Goal: Information Seeking & Learning: Understand process/instructions

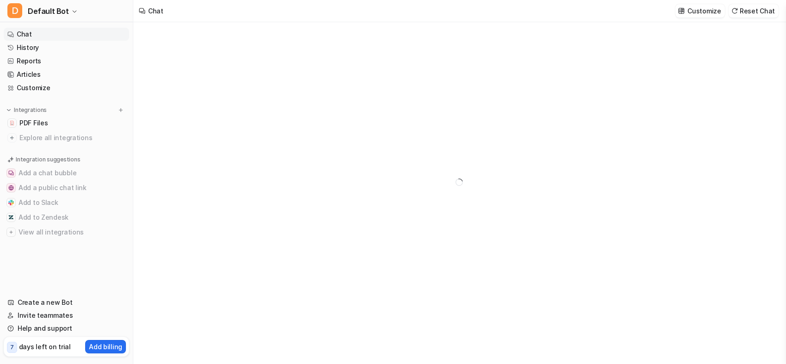
type textarea "**********"
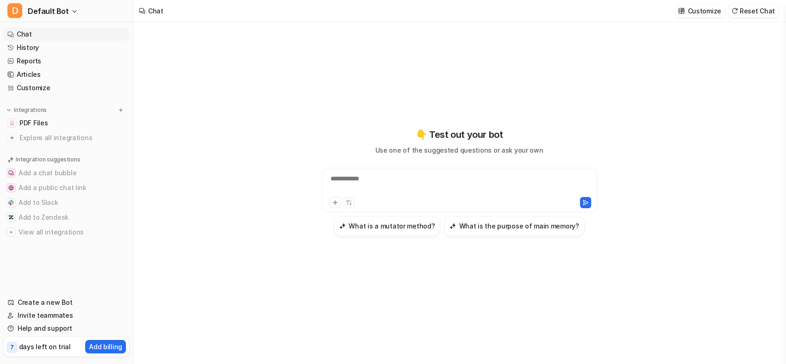
click at [35, 122] on span "PDF Files" at bounding box center [33, 122] width 28 height 9
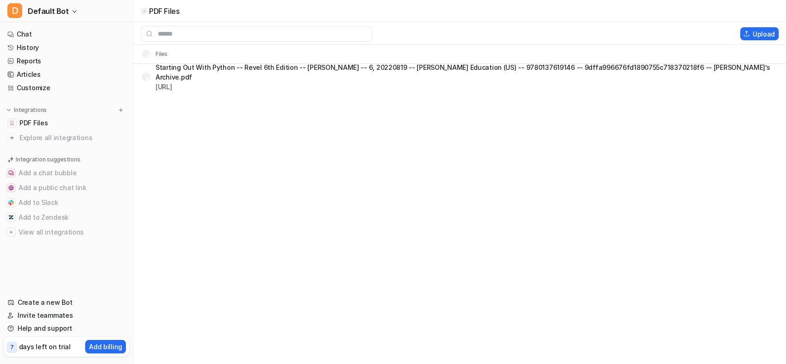
click at [755, 36] on button "Upload" at bounding box center [759, 33] width 38 height 13
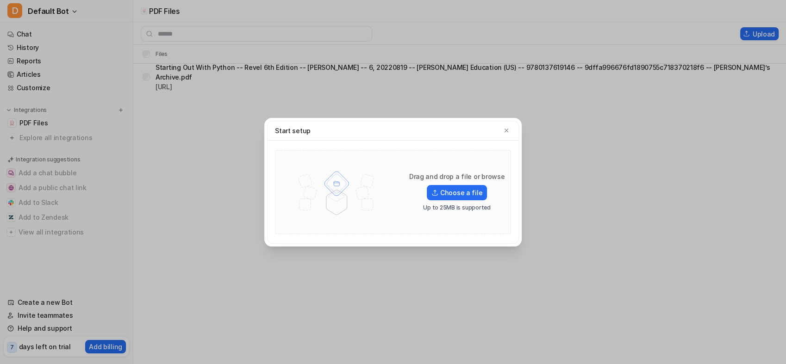
click at [464, 192] on label "Choose a file" at bounding box center [457, 192] width 60 height 15
click at [0, 0] on input "Choose a file" at bounding box center [0, 0] width 0 height 0
click at [458, 193] on label "Choose a file" at bounding box center [457, 192] width 60 height 15
click at [0, 0] on input "Choose a file" at bounding box center [0, 0] width 0 height 0
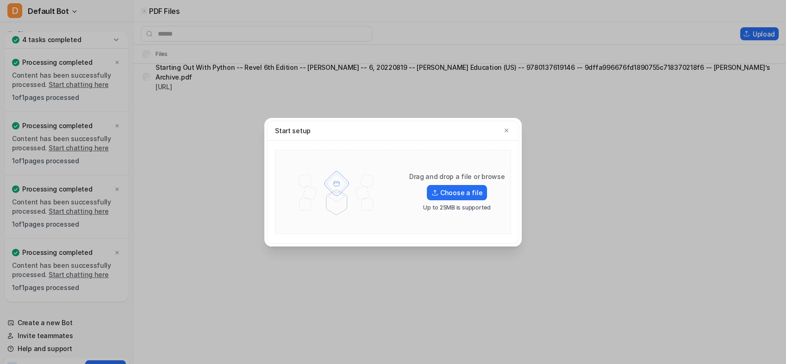
click at [453, 192] on label "Choose a file" at bounding box center [457, 192] width 60 height 15
click at [0, 0] on input "Choose a file" at bounding box center [0, 0] width 0 height 0
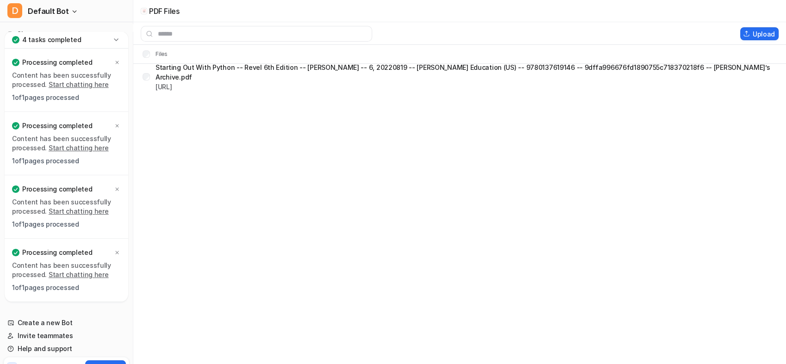
click at [158, 159] on div "PDF Files Upload Files Starting Out With Python -- Revel 6th Edition -- Tony Ga…" at bounding box center [393, 182] width 786 height 364
click at [109, 43] on div "4 tasks completed" at bounding box center [67, 39] width 124 height 17
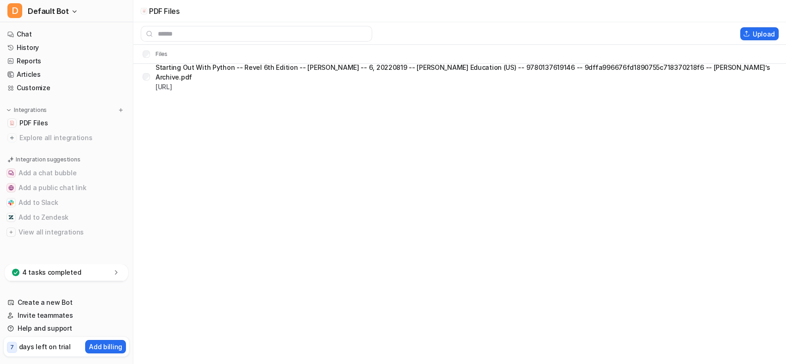
click at [53, 127] on link "PDF Files" at bounding box center [66, 123] width 125 height 13
click at [43, 128] on link "PDF Files" at bounding box center [66, 123] width 125 height 13
click at [37, 31] on link "Chat" at bounding box center [66, 34] width 125 height 13
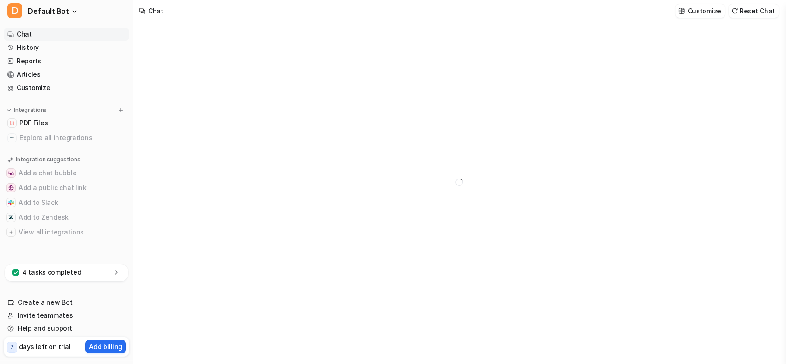
type textarea "**********"
click at [37, 123] on span "PDF Files" at bounding box center [33, 122] width 28 height 9
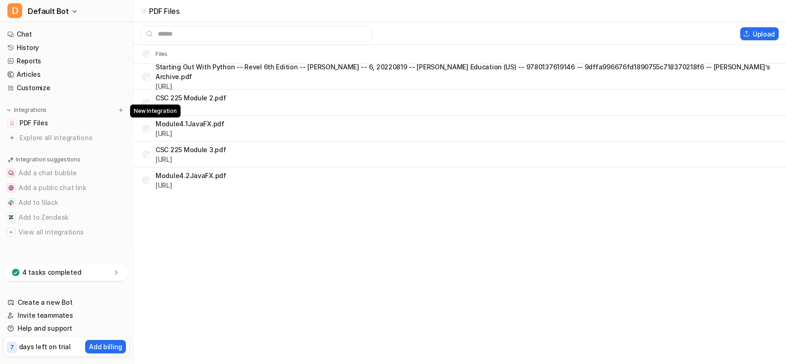
click at [121, 111] on img at bounding box center [121, 110] width 6 height 6
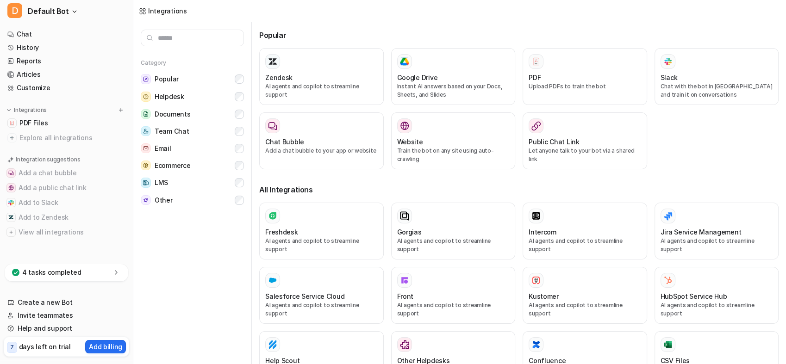
click at [590, 80] on div "PDF" at bounding box center [584, 78] width 112 height 10
click at [531, 127] on icon at bounding box center [535, 125] width 9 height 25
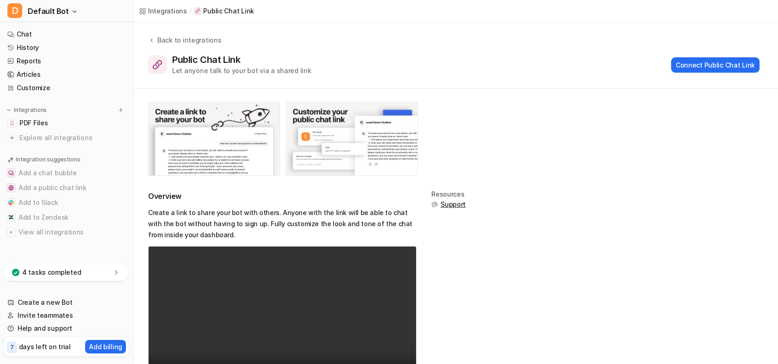
click at [57, 126] on link "PDF Files" at bounding box center [66, 123] width 125 height 13
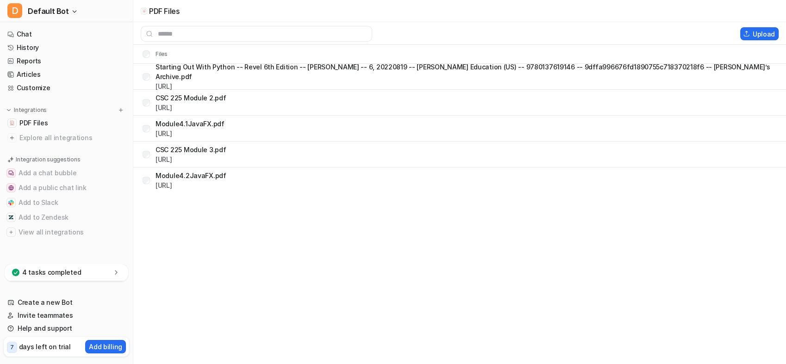
click at [766, 35] on button "Upload" at bounding box center [759, 33] width 38 height 13
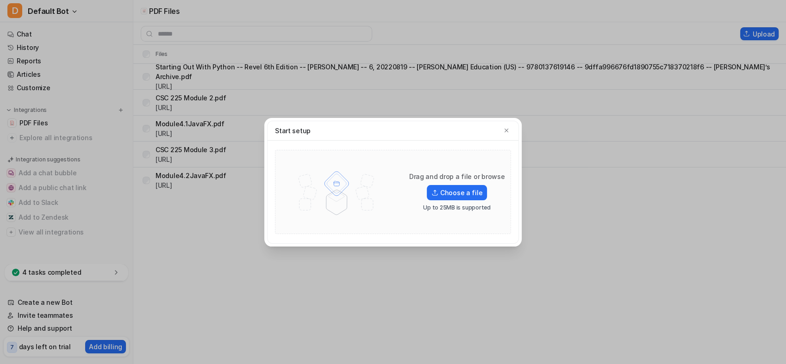
click at [453, 189] on label "Choose a file" at bounding box center [457, 192] width 60 height 15
click at [0, 0] on input "Choose a file" at bounding box center [0, 0] width 0 height 0
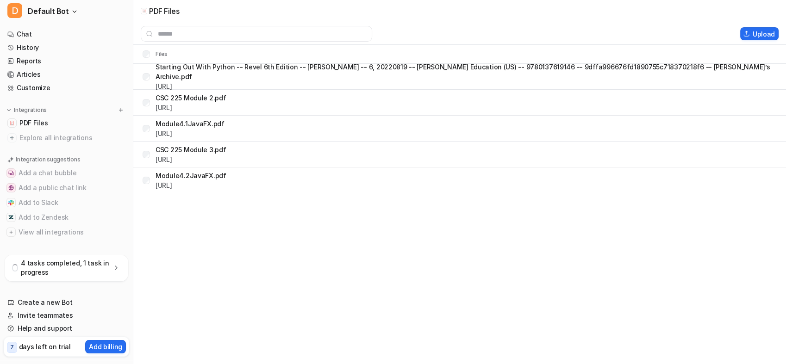
click at [116, 271] on icon at bounding box center [115, 267] width 9 height 9
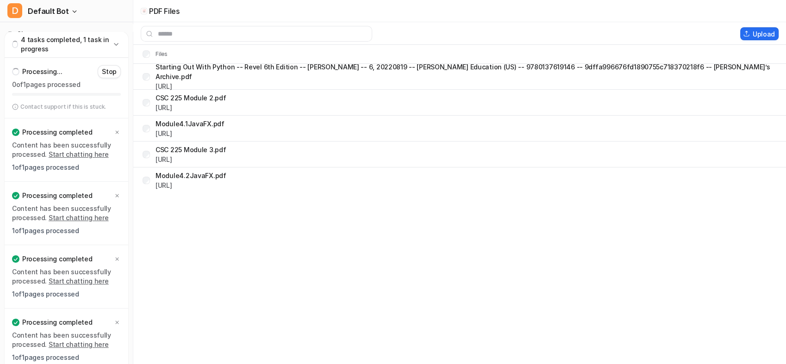
click at [113, 41] on icon at bounding box center [115, 44] width 9 height 9
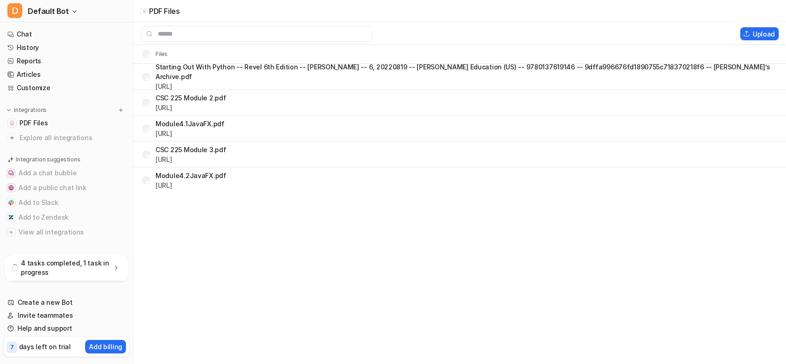
click at [77, 33] on link "Chat" at bounding box center [66, 34] width 125 height 13
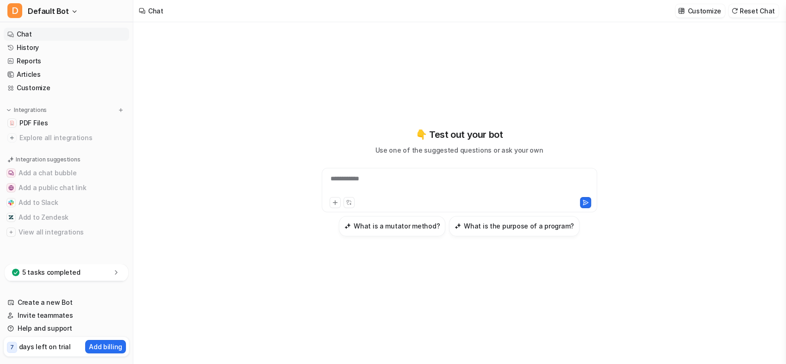
click at [62, 122] on link "PDF Files" at bounding box center [66, 123] width 125 height 13
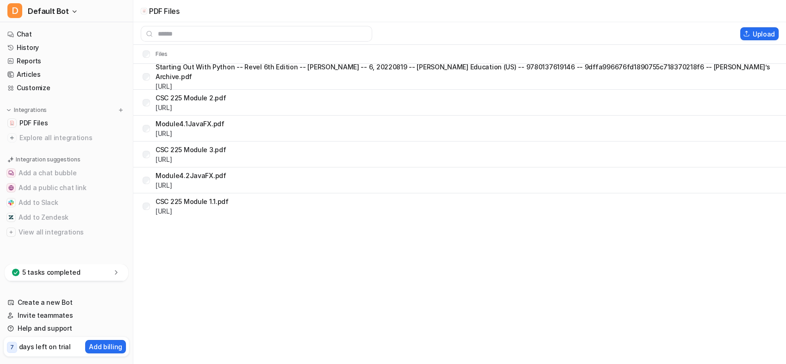
click at [747, 40] on div "Upload" at bounding box center [459, 34] width 652 height 16
click at [751, 32] on button "Upload" at bounding box center [759, 33] width 38 height 13
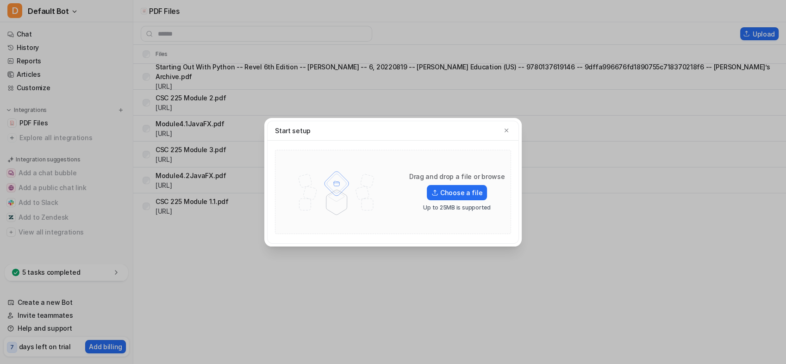
click at [470, 189] on label "Choose a file" at bounding box center [457, 192] width 60 height 15
click at [0, 0] on input "Choose a file" at bounding box center [0, 0] width 0 height 0
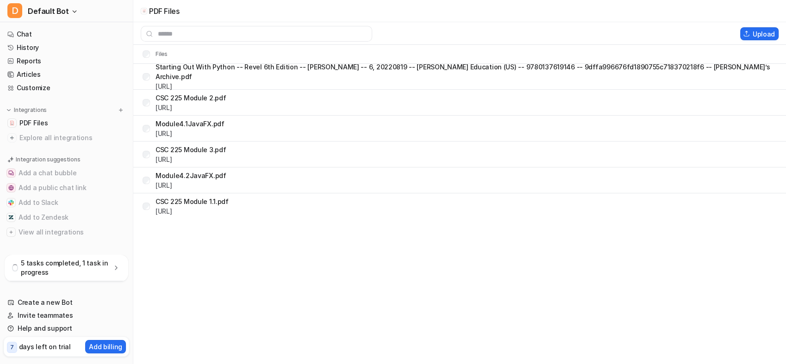
click at [108, 267] on p "5 tasks completed, 1 task in progress" at bounding box center [66, 268] width 91 height 19
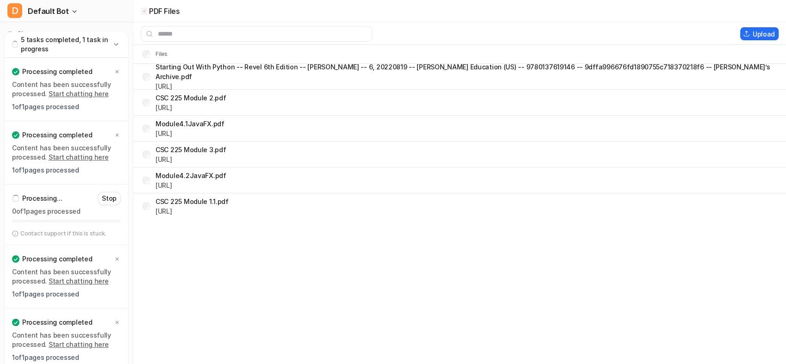
click at [121, 46] on div "5 tasks completed, 1 task in progress" at bounding box center [67, 44] width 124 height 26
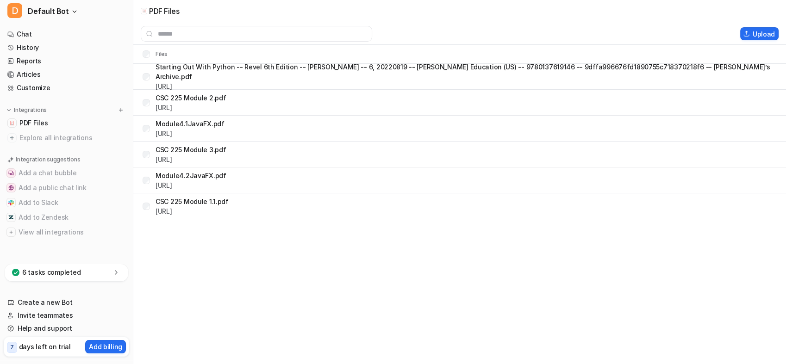
click at [61, 30] on link "Chat" at bounding box center [66, 34] width 125 height 13
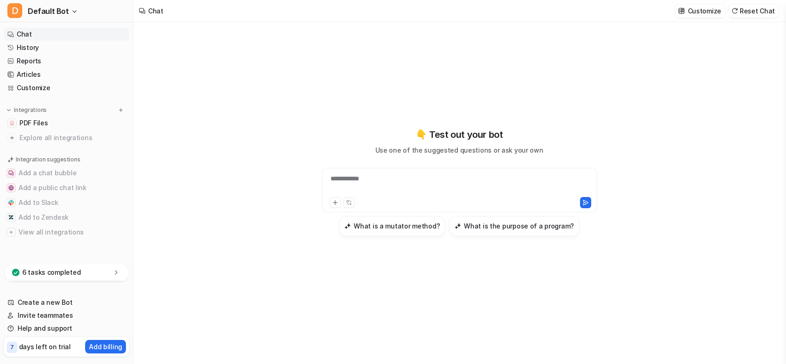
click at [350, 180] on div "**********" at bounding box center [459, 184] width 271 height 21
paste div
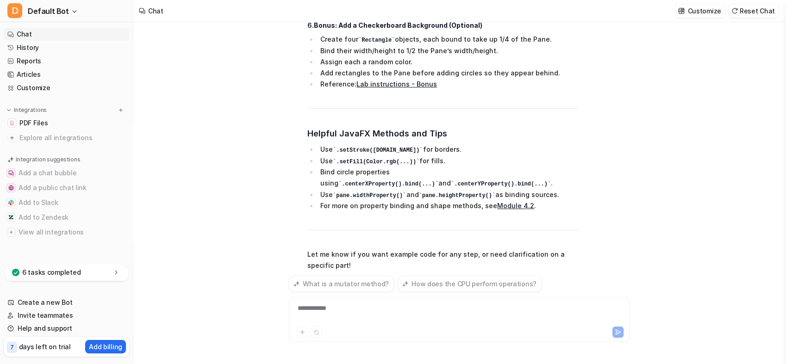
scroll to position [715, 0]
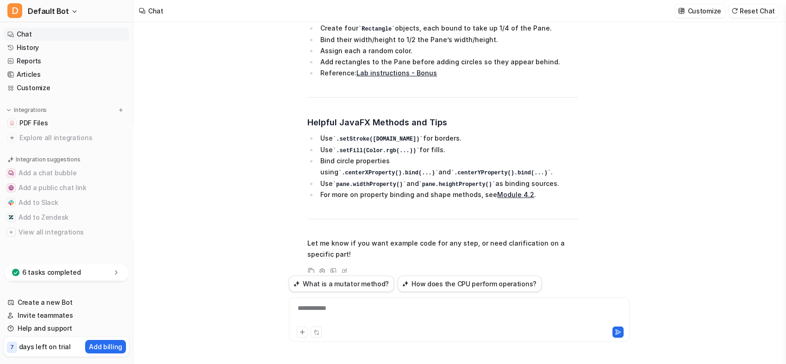
click at [491, 160] on li "Bind circle properties using .centerXProperty().bind(...) and .centerYProperty(…" at bounding box center [447, 166] width 260 height 23
click at [383, 322] on div at bounding box center [459, 313] width 336 height 21
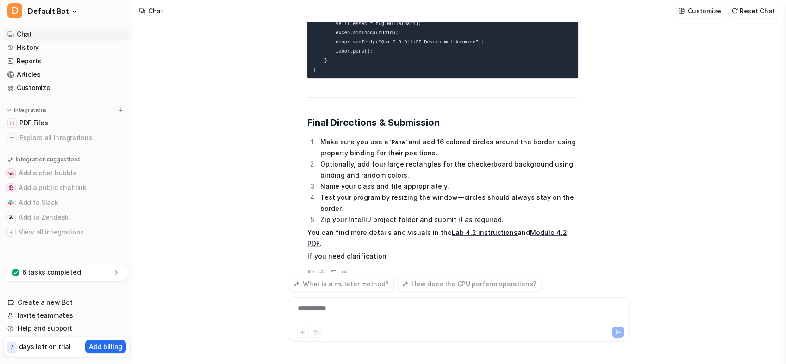
scroll to position [2418, 0]
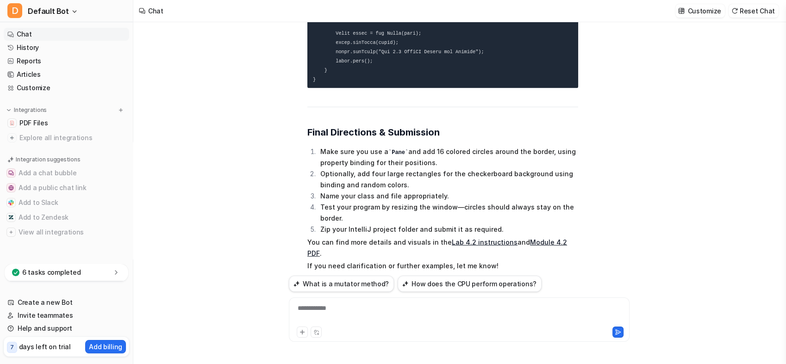
click at [517, 174] on li "Optionally, add four large rectangles for the checkerboard background using bin…" at bounding box center [447, 179] width 260 height 22
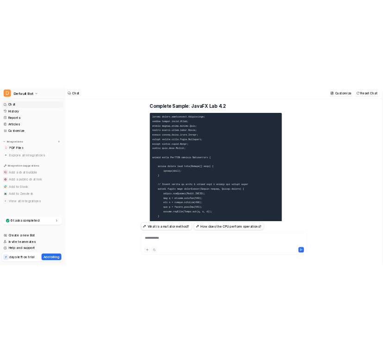
scroll to position [1677, 0]
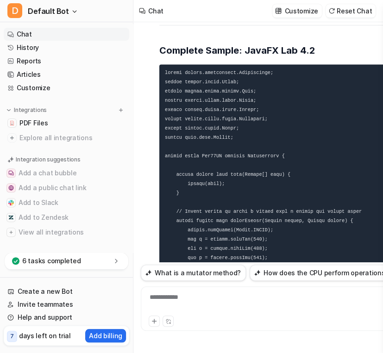
click at [251, 307] on div "**********" at bounding box center [271, 302] width 257 height 21
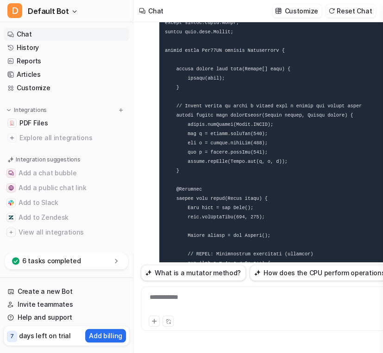
scroll to position [1780, 0]
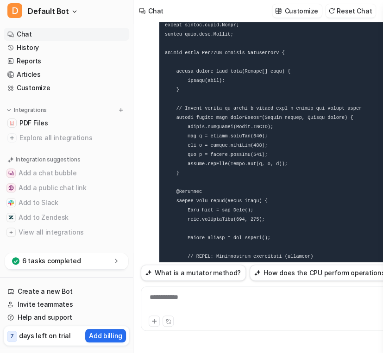
click at [281, 88] on pre at bounding box center [294, 349] width 271 height 775
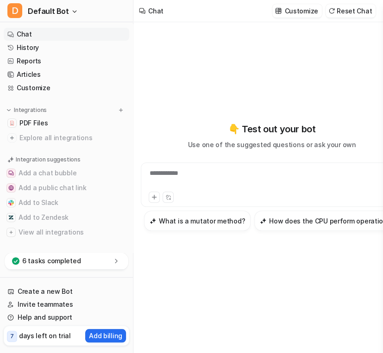
click at [41, 50] on link "History" at bounding box center [66, 47] width 125 height 13
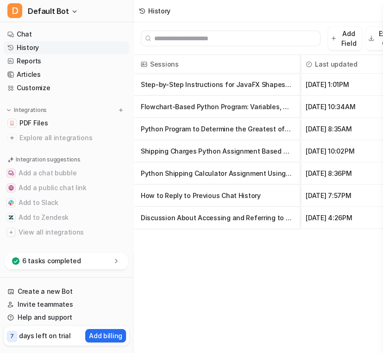
click at [248, 85] on p "Step-by-Step Instructions for JavaFX Shapes and Binding Lab 4.2" at bounding box center [216, 85] width 151 height 22
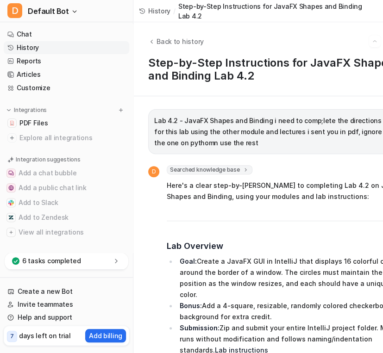
scroll to position [7, 0]
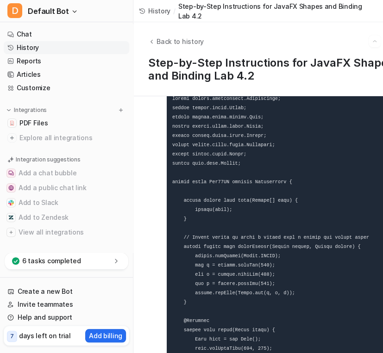
scroll to position [1744, 0]
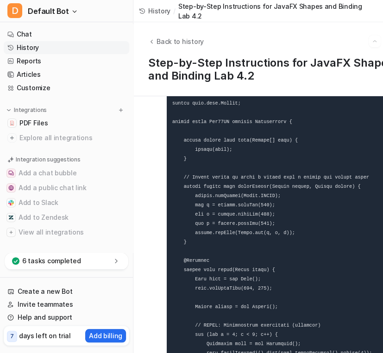
scroll to position [1806, 0]
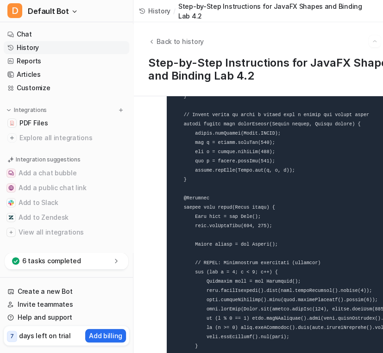
scroll to position [1868, 0]
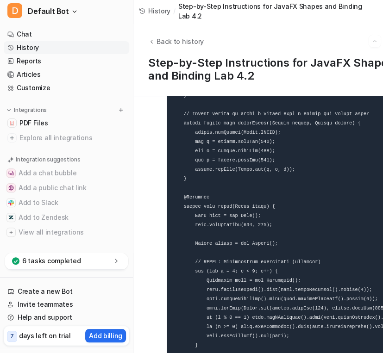
click at [352, 304] on pre at bounding box center [302, 354] width 271 height 775
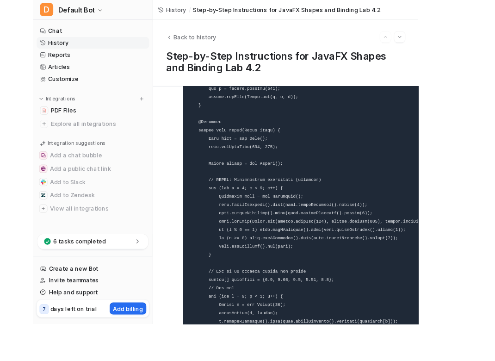
scroll to position [1851, 0]
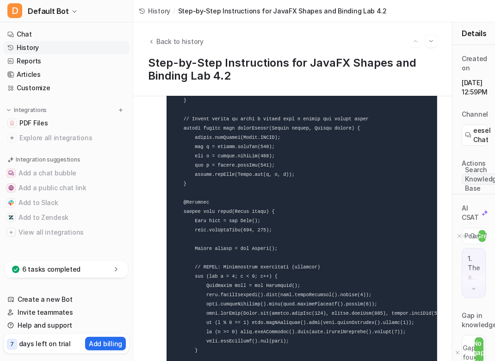
click at [349, 186] on pre at bounding box center [302, 359] width 271 height 775
click at [412, 238] on pre at bounding box center [302, 359] width 271 height 775
click at [378, 203] on pre at bounding box center [302, 359] width 271 height 775
click at [395, 217] on pre at bounding box center [302, 359] width 271 height 775
click at [293, 318] on code at bounding box center [313, 359] width 282 height 764
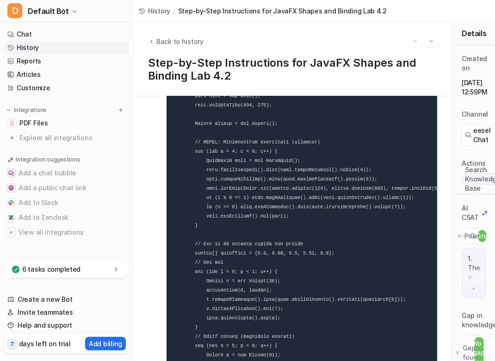
scroll to position [1995, 0]
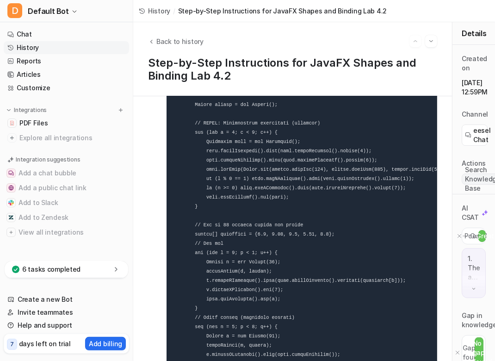
click at [340, 278] on pre at bounding box center [302, 215] width 271 height 775
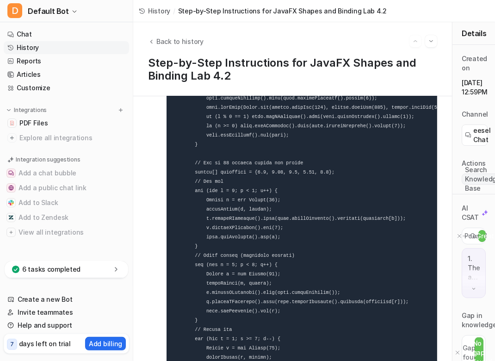
scroll to position [2078, 0]
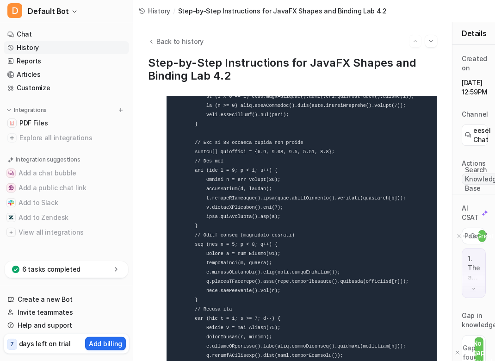
click at [400, 328] on pre at bounding box center [302, 133] width 271 height 775
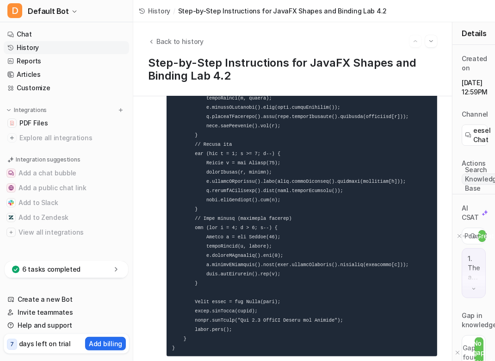
scroll to position [2221, 0]
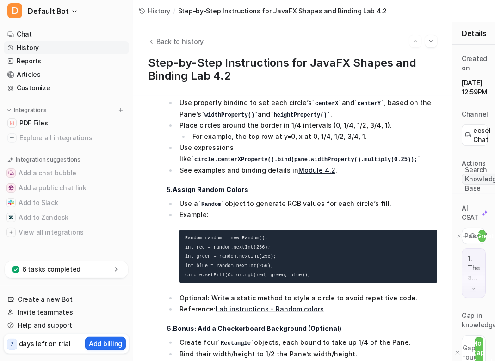
scroll to position [906, 0]
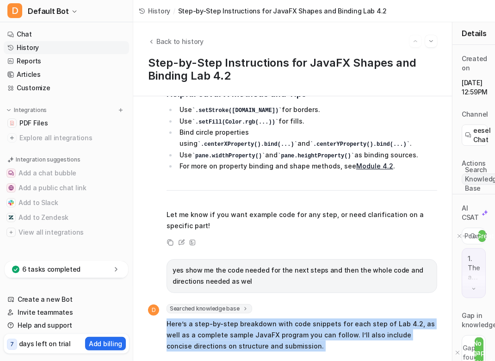
drag, startPoint x: 375, startPoint y: 149, endPoint x: 440, endPoint y: 386, distance: 246.0
click at [440, 361] on html "D Default Bot Chat History Reports Articles Customize Integrations PDF Files Ex…" at bounding box center [247, 180] width 495 height 361
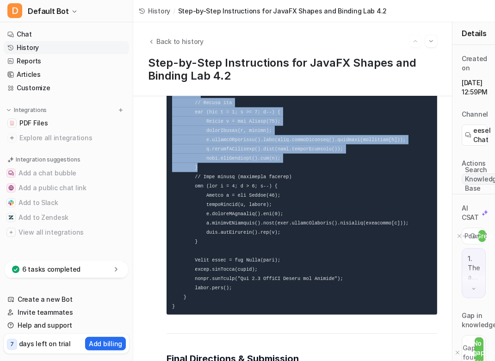
scroll to position [2427, 0]
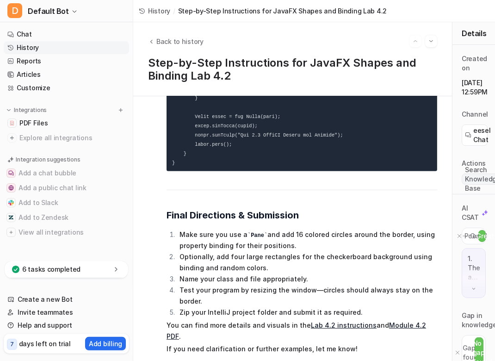
click at [344, 360] on div "Copy Review View Sources" at bounding box center [292, 365] width 289 height 11
drag, startPoint x: 376, startPoint y: 314, endPoint x: 417, endPoint y: 326, distance: 42.8
click at [292, 346] on div "Lab 4.2 - JavaFX Shapes and Binding i need to comp;lete the directions for this…" at bounding box center [292, 228] width 319 height 265
click at [404, 285] on li "Test your program by resizing the window—circles should always stay on the bord…" at bounding box center [307, 296] width 260 height 22
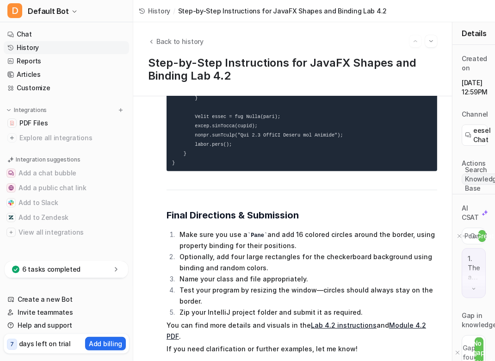
click at [30, 34] on link "Chat" at bounding box center [66, 34] width 125 height 13
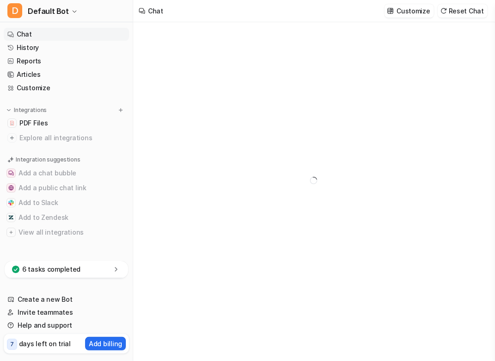
type textarea "**********"
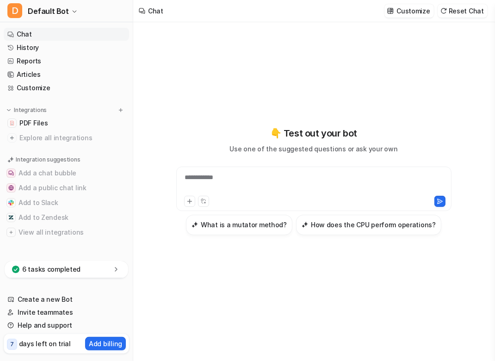
click at [29, 47] on link "History" at bounding box center [66, 47] width 125 height 13
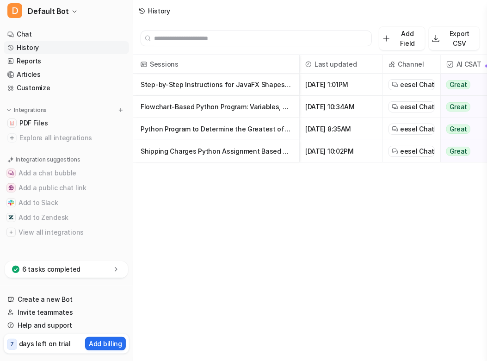
click at [263, 86] on p "Step-by-Step Instructions for JavaFX Shapes and Binding Lab 4.2" at bounding box center [216, 85] width 151 height 22
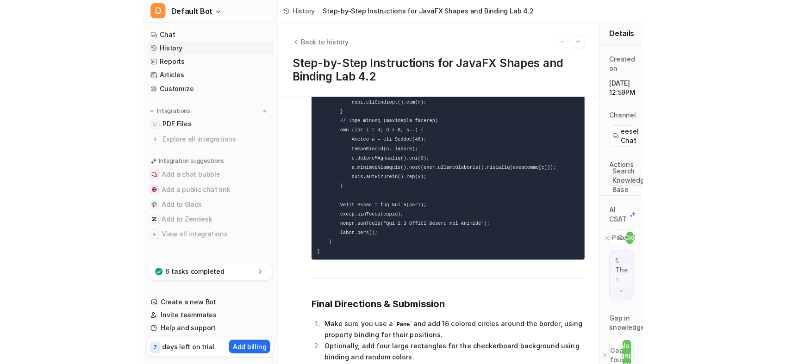
scroll to position [2427, 0]
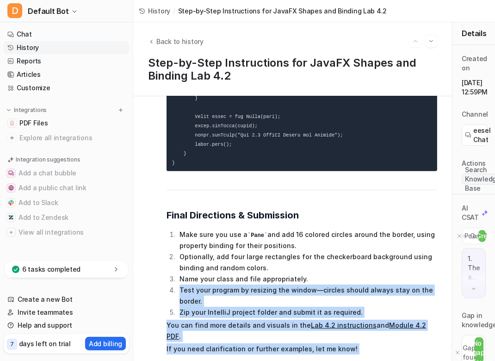
drag, startPoint x: 351, startPoint y: 265, endPoint x: 431, endPoint y: 386, distance: 145.4
click at [431, 361] on html "D Default Bot Chat History Reports Articles Customize Integrations PDF Files Ex…" at bounding box center [247, 180] width 495 height 361
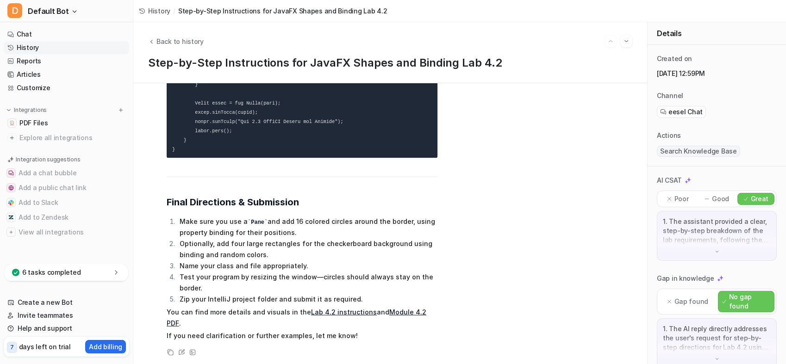
scroll to position [2411, 0]
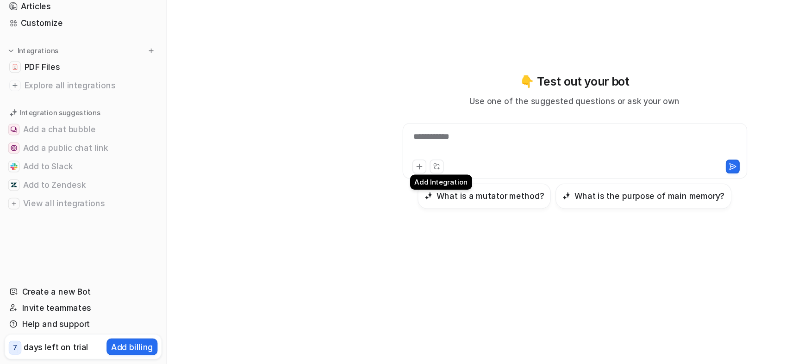
click at [337, 199] on icon at bounding box center [335, 202] width 6 height 6
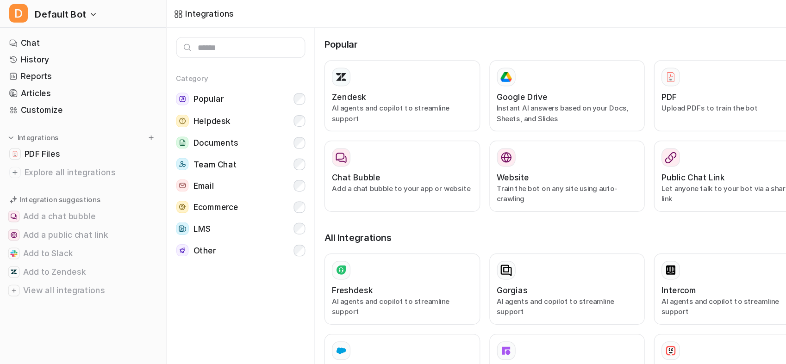
click at [553, 79] on div "PDF" at bounding box center [584, 78] width 112 height 10
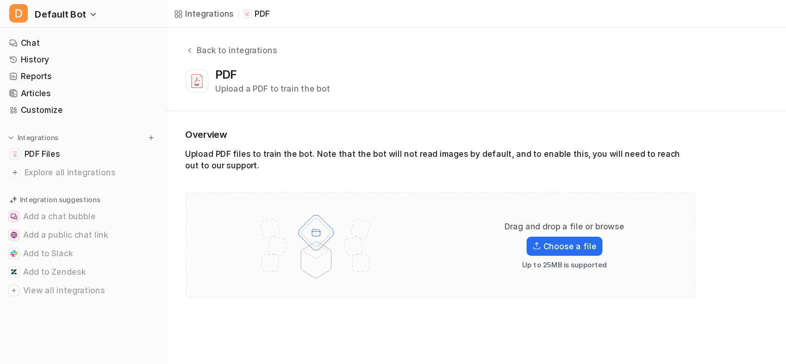
click at [446, 197] on label "Choose a file" at bounding box center [451, 196] width 60 height 15
click at [0, 0] on input "Choose a file" at bounding box center [0, 0] width 0 height 0
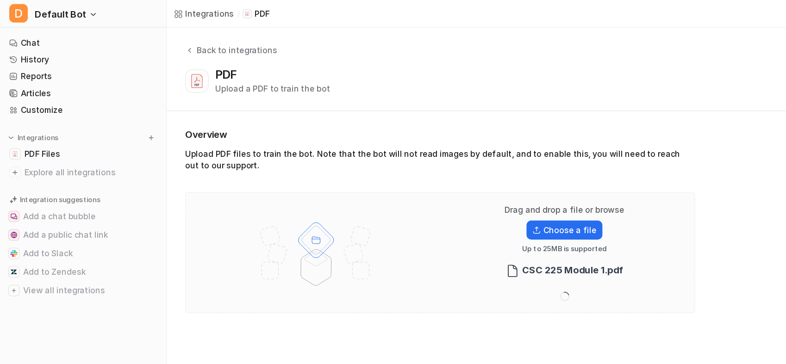
click at [438, 186] on label "Choose a file" at bounding box center [451, 183] width 60 height 15
click at [0, 0] on input "Choose a file" at bounding box center [0, 0] width 0 height 0
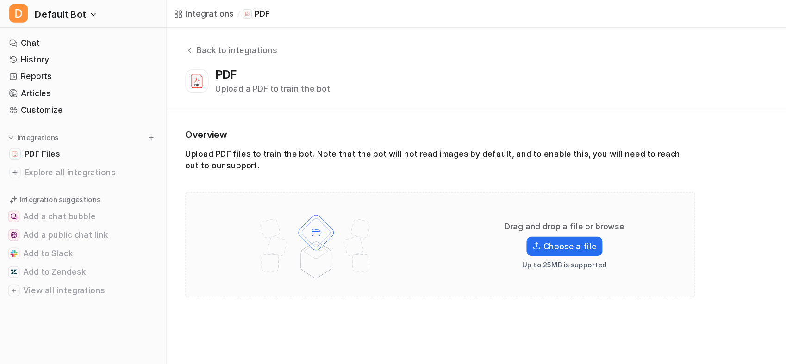
click at [441, 197] on label "Choose a file" at bounding box center [451, 196] width 60 height 15
click at [0, 0] on input "Choose a file" at bounding box center [0, 0] width 0 height 0
click at [450, 198] on label "Choose a file" at bounding box center [451, 196] width 60 height 15
click at [0, 0] on input "Choose a file" at bounding box center [0, 0] width 0 height 0
click at [464, 195] on label "Choose a file" at bounding box center [451, 196] width 60 height 15
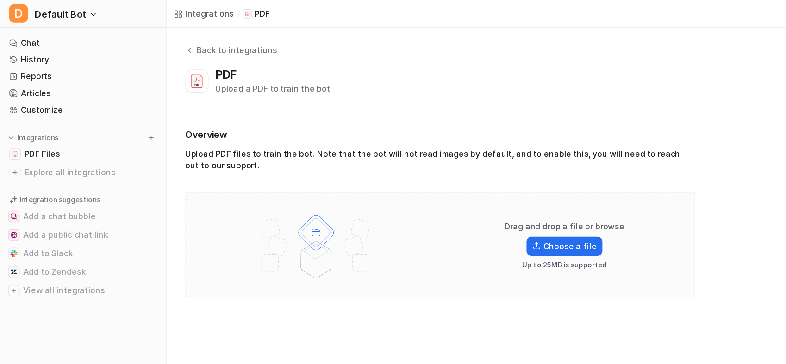
click at [0, 0] on input "Choose a file" at bounding box center [0, 0] width 0 height 0
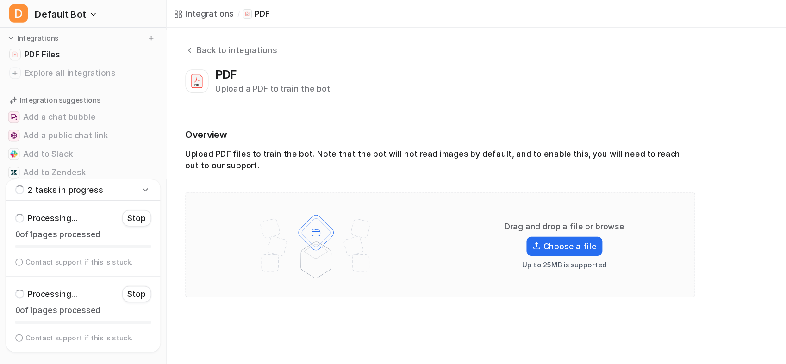
scroll to position [111, 0]
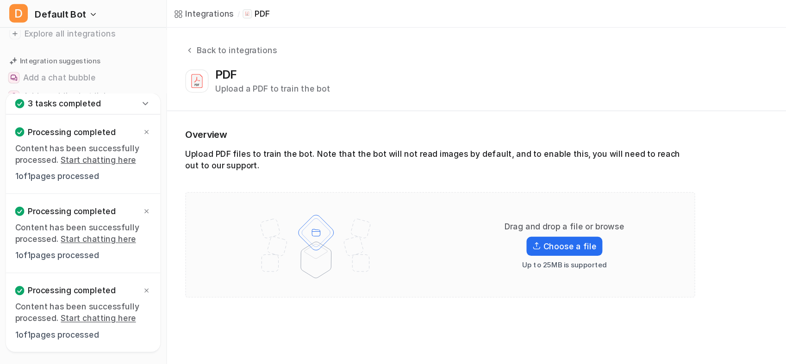
click at [117, 83] on icon at bounding box center [116, 82] width 4 height 2
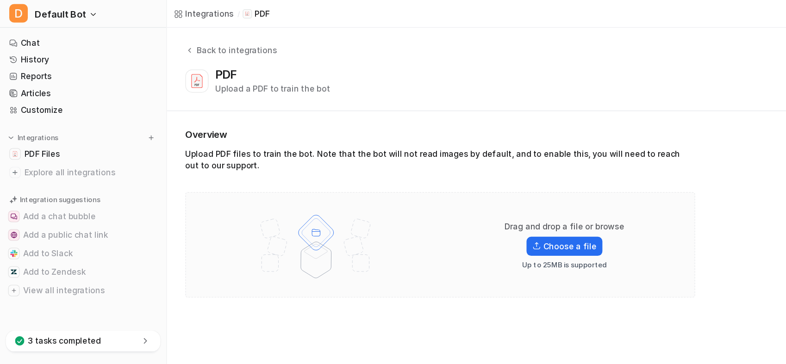
click at [43, 124] on span "PDF Files" at bounding box center [33, 122] width 28 height 9
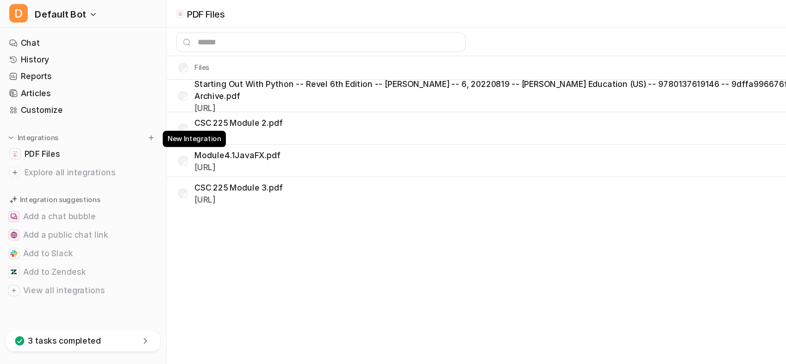
click at [122, 110] on img at bounding box center [121, 110] width 6 height 6
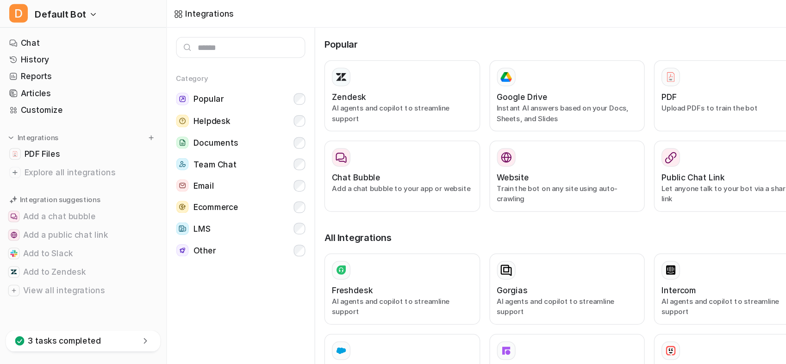
click at [552, 78] on div "PDF" at bounding box center [584, 78] width 112 height 10
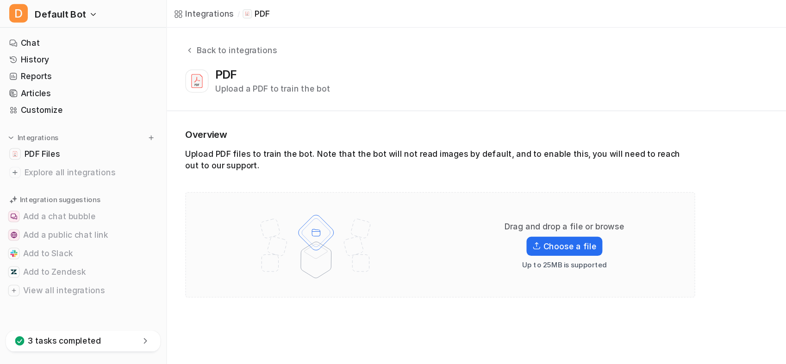
click at [464, 195] on label "Choose a file" at bounding box center [451, 196] width 60 height 15
click at [0, 0] on input "Choose a file" at bounding box center [0, 0] width 0 height 0
click at [23, 123] on span "PDF Files" at bounding box center [33, 122] width 28 height 9
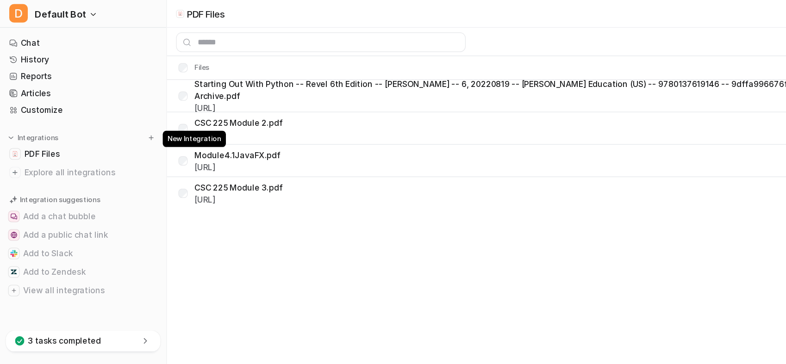
click at [121, 112] on img at bounding box center [121, 110] width 6 height 6
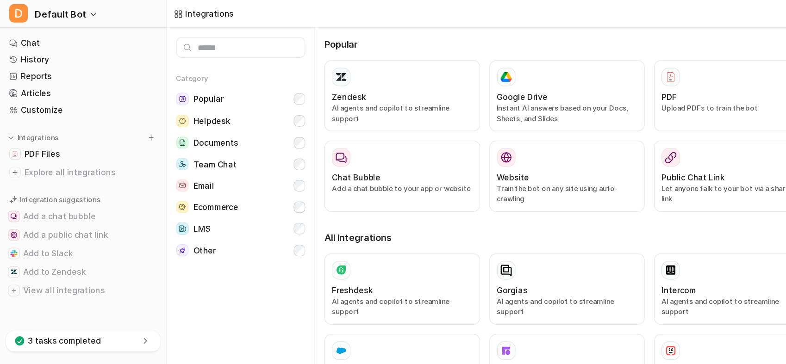
click at [537, 78] on div "PDF" at bounding box center [584, 78] width 112 height 10
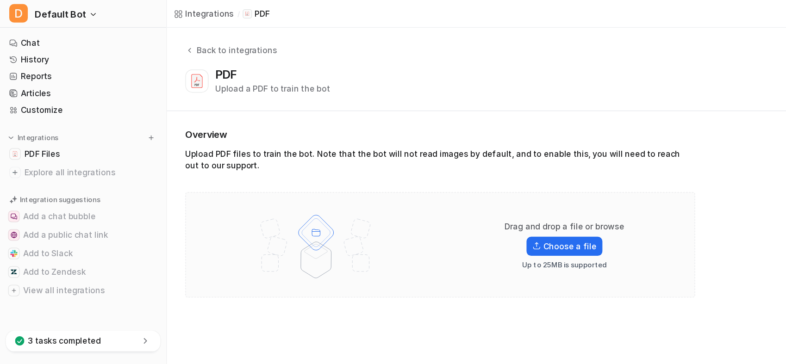
click at [452, 193] on label "Choose a file" at bounding box center [451, 196] width 60 height 15
click at [0, 0] on input "Choose a file" at bounding box center [0, 0] width 0 height 0
click at [28, 119] on span "PDF Files" at bounding box center [33, 122] width 28 height 9
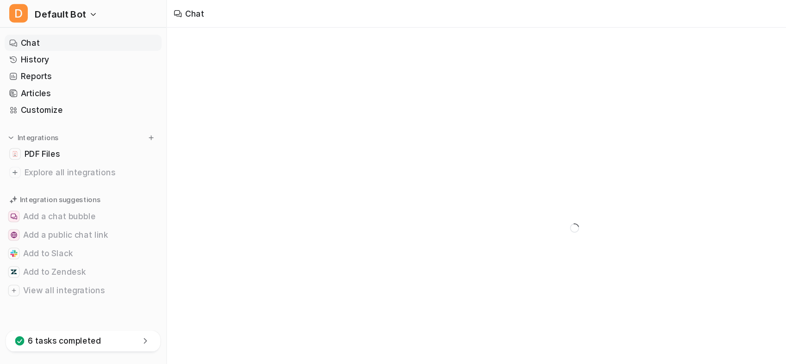
type textarea "**********"
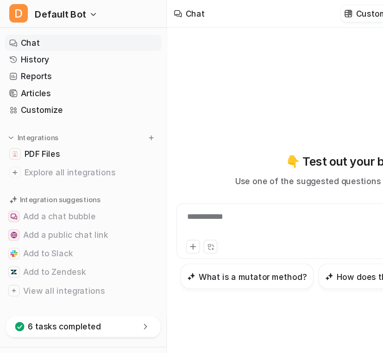
click at [230, 87] on div "**********" at bounding box center [272, 176] width 262 height 247
click at [37, 47] on link "History" at bounding box center [66, 47] width 125 height 13
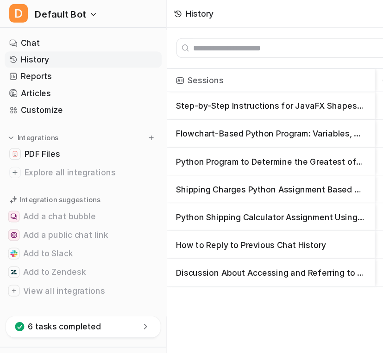
click at [226, 88] on p "Step-by-Step Instructions for JavaFX Shapes and Binding Lab 4.2" at bounding box center [216, 85] width 151 height 22
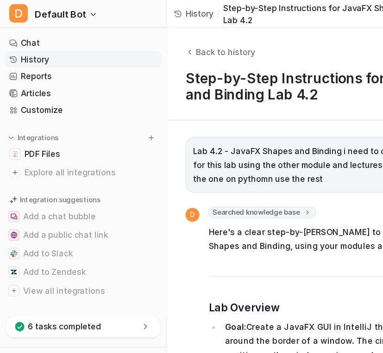
click at [216, 78] on h1 "Step-by-Step Instructions for JavaFX Shapes and Binding Lab 4.2" at bounding box center [272, 69] width 248 height 26
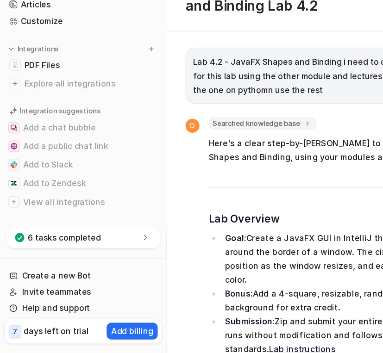
scroll to position [8, 0]
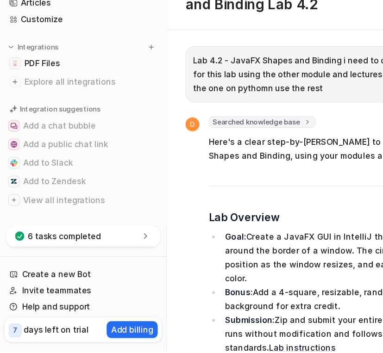
drag, startPoint x: 214, startPoint y: 205, endPoint x: 142, endPoint y: 93, distance: 133.6
click at [146, 81] on div "Back to history Step-by-Step Instructions for JavaFX Shapes and Binding Lab 4.2" at bounding box center [272, 59] width 278 height 74
click at [141, 99] on div "Lab 4.2 - JavaFX Shapes and Binding i need to comp;lete the directions for this…" at bounding box center [272, 224] width 278 height 257
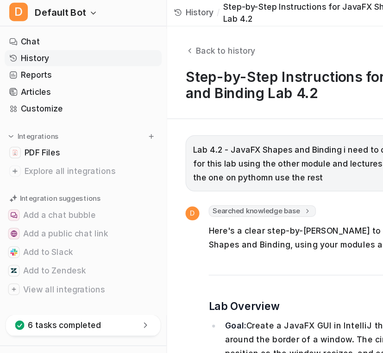
scroll to position [0, 0]
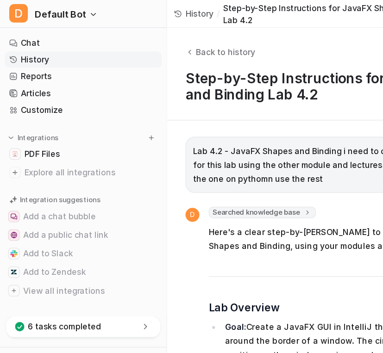
click at [25, 53] on link "History" at bounding box center [66, 47] width 125 height 13
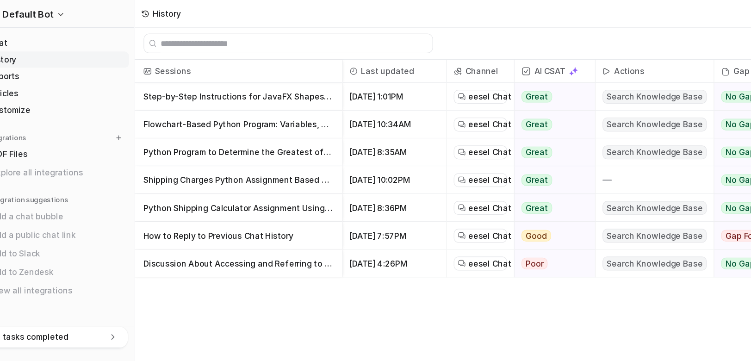
click at [217, 80] on p "Step-by-Step Instructions for JavaFX Shapes and Binding Lab 4.2" at bounding box center [216, 77] width 151 height 22
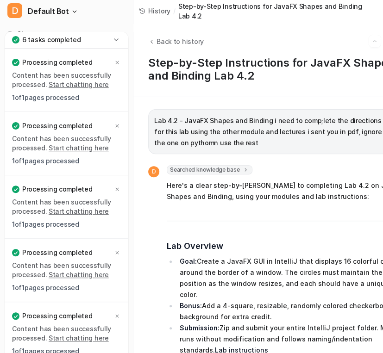
click at [23, 11] on button "D Default Bot" at bounding box center [66, 11] width 133 height 22
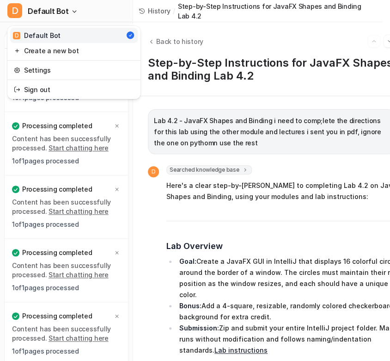
click at [50, 12] on span "Default Bot" at bounding box center [48, 11] width 41 height 13
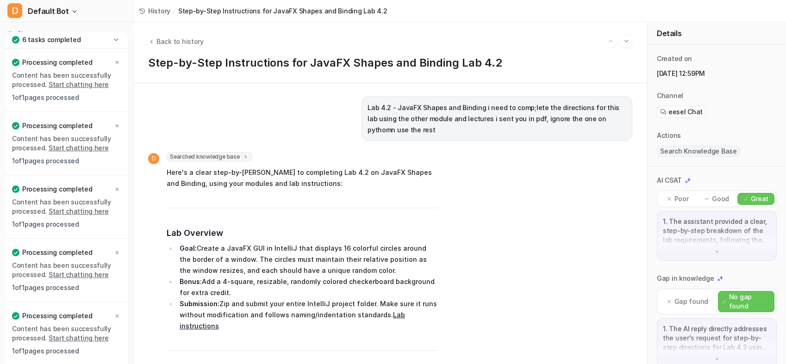
click at [153, 10] on span "History" at bounding box center [159, 11] width 22 height 10
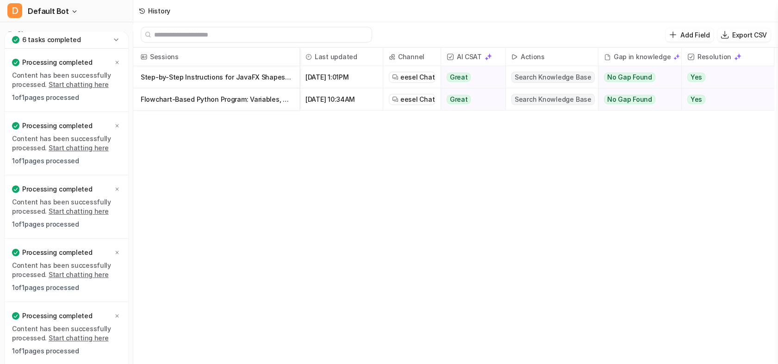
click at [195, 77] on p "Step-by-Step Instructions for JavaFX Shapes and Binding Lab 4.2" at bounding box center [216, 77] width 151 height 22
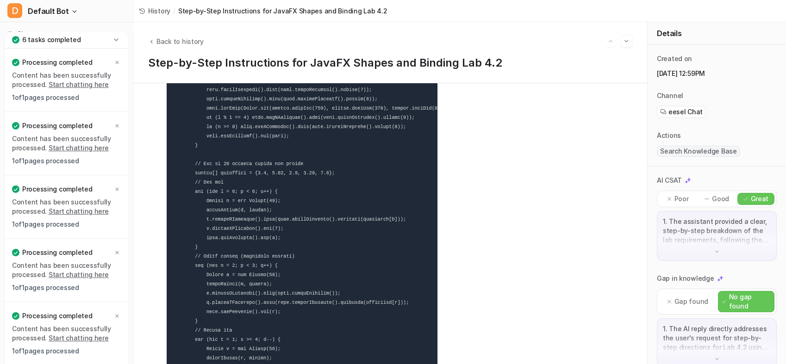
scroll to position [2411, 0]
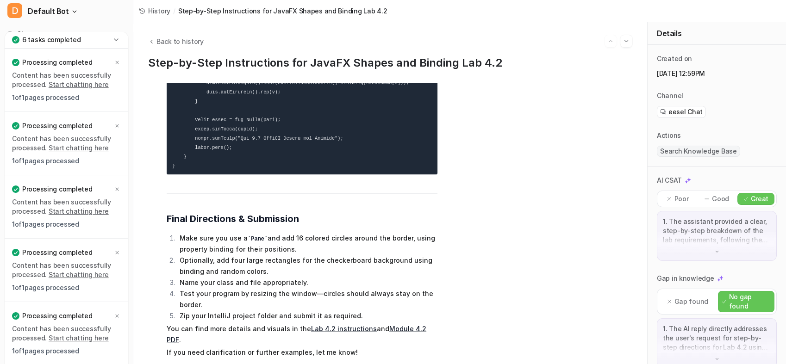
click at [118, 61] on icon at bounding box center [117, 63] width 6 height 6
click at [122, 63] on div "Processing completed Content has been successfully processed. Start chatting he…" at bounding box center [67, 80] width 124 height 63
click at [115, 60] on icon at bounding box center [117, 63] width 6 height 6
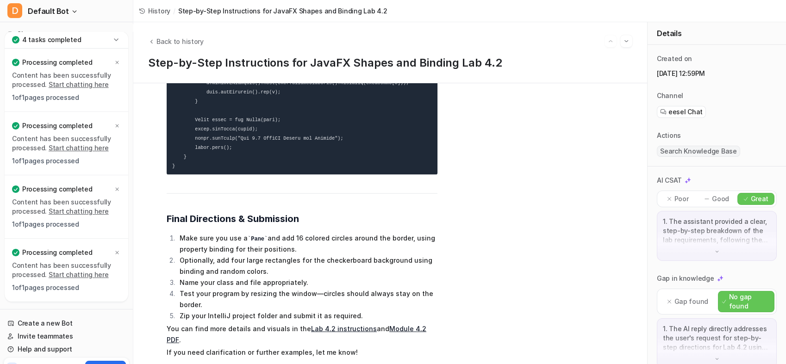
click at [233, 40] on div "Back to history" at bounding box center [390, 41] width 484 height 12
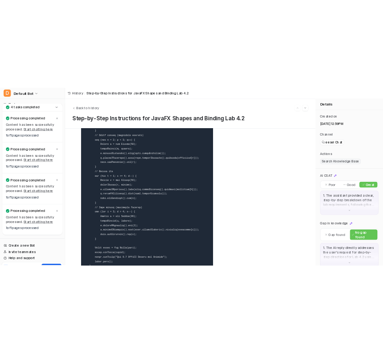
scroll to position [2280, 0]
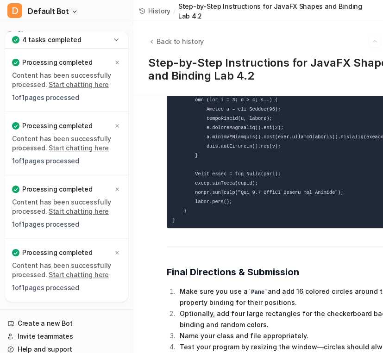
scroll to position [2383, 0]
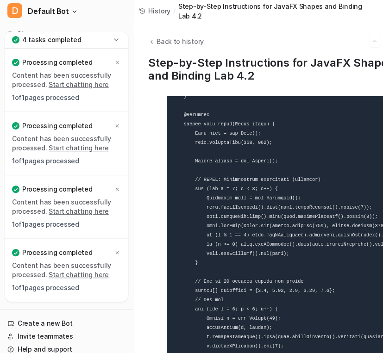
scroll to position [1951, 0]
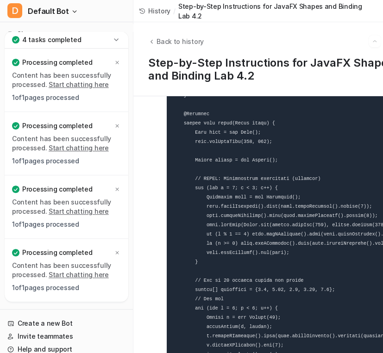
click at [331, 270] on pre at bounding box center [302, 270] width 271 height 775
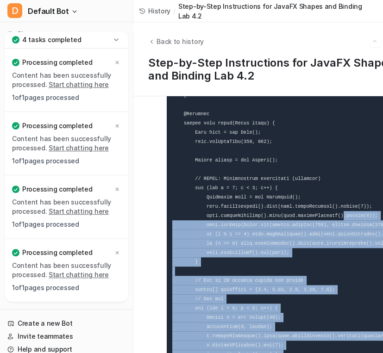
scroll to position [1951, 33]
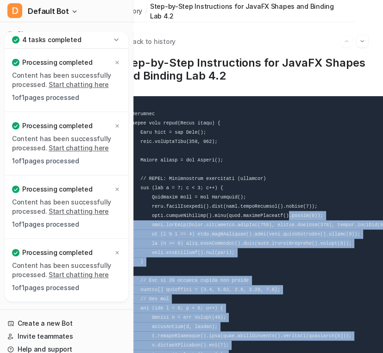
drag, startPoint x: 329, startPoint y: 271, endPoint x: 415, endPoint y: 268, distance: 86.1
click at [354, 268] on html "D Default Bot Chat History Reports Articles Customize Integrations PDF Files Ex…" at bounding box center [163, 176] width 383 height 353
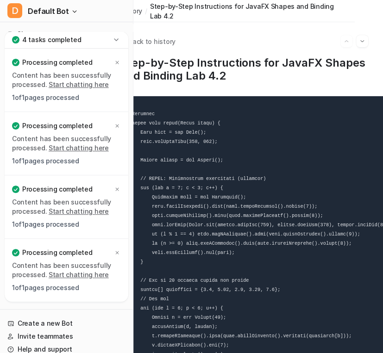
click at [285, 249] on pre at bounding box center [247, 270] width 271 height 775
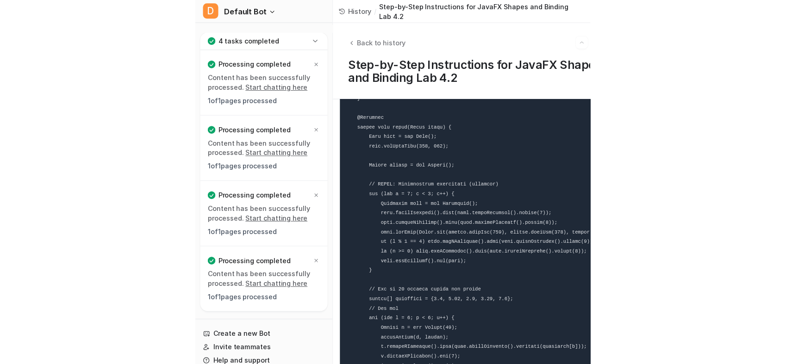
scroll to position [1873, 0]
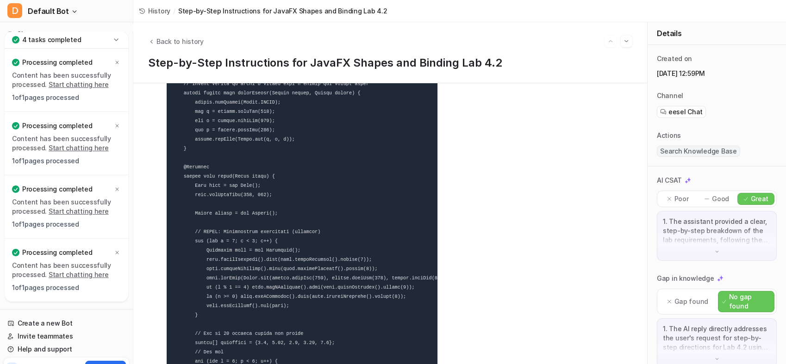
click at [166, 44] on span "Back to history" at bounding box center [179, 42] width 47 height 10
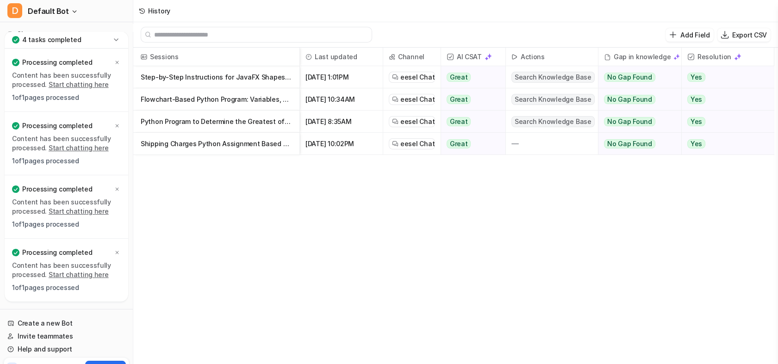
click at [254, 78] on p "Step-by-Step Instructions for JavaFX Shapes and Binding Lab 4.2" at bounding box center [216, 77] width 151 height 22
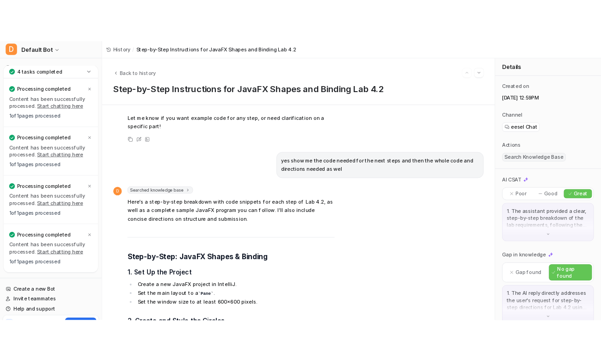
scroll to position [2411, 0]
